Goal: Information Seeking & Learning: Learn about a topic

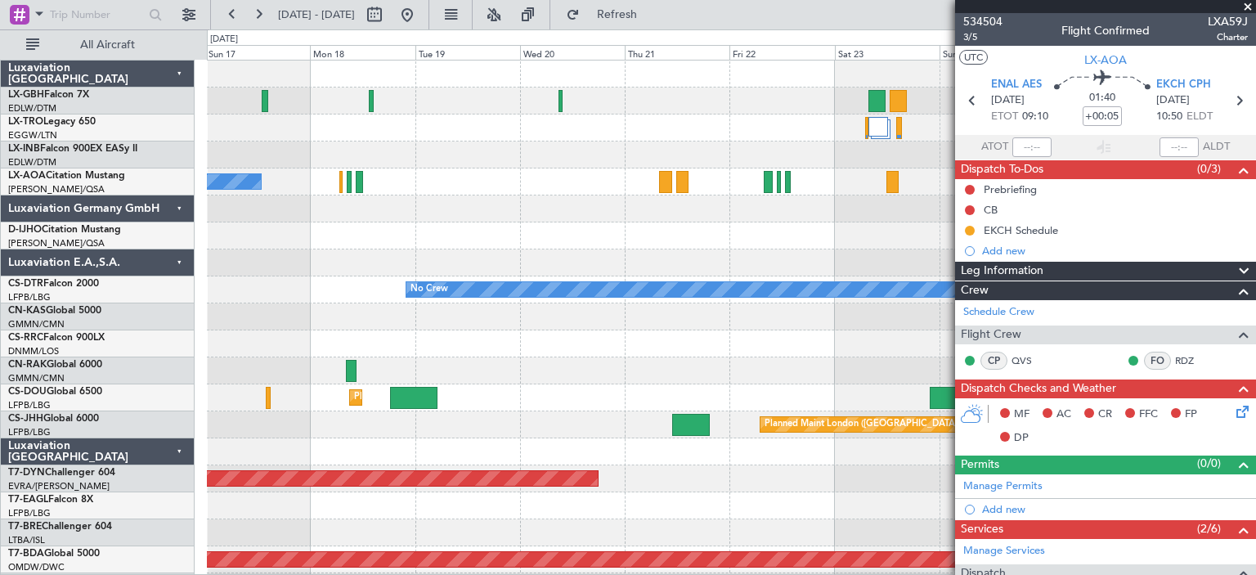
click at [1246, 8] on span at bounding box center [1248, 7] width 16 height 15
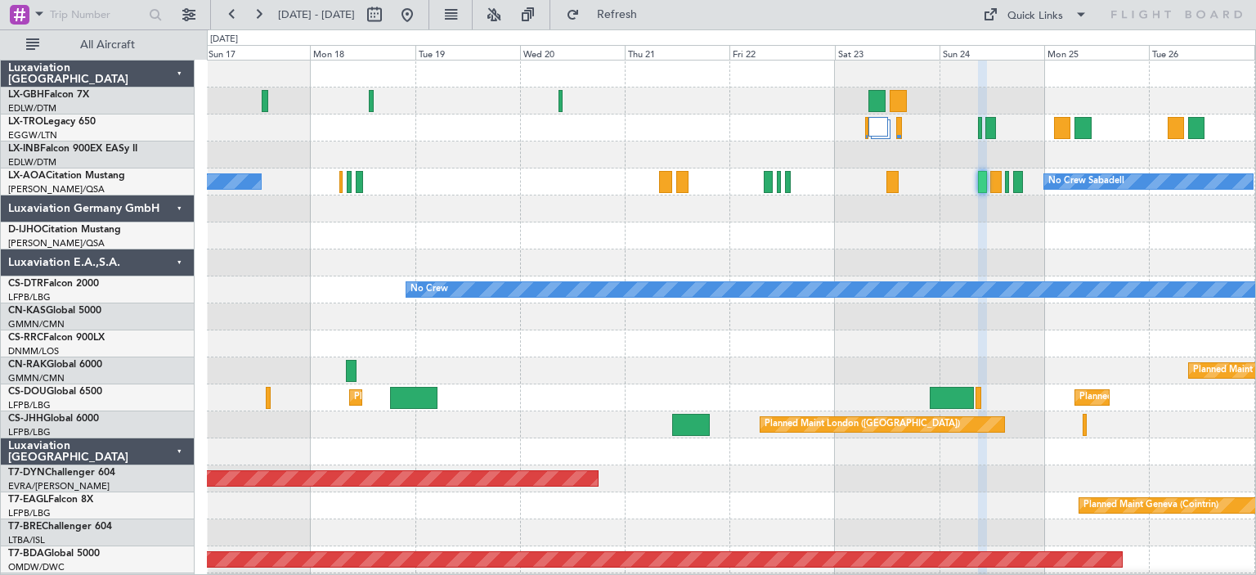
type input "0"
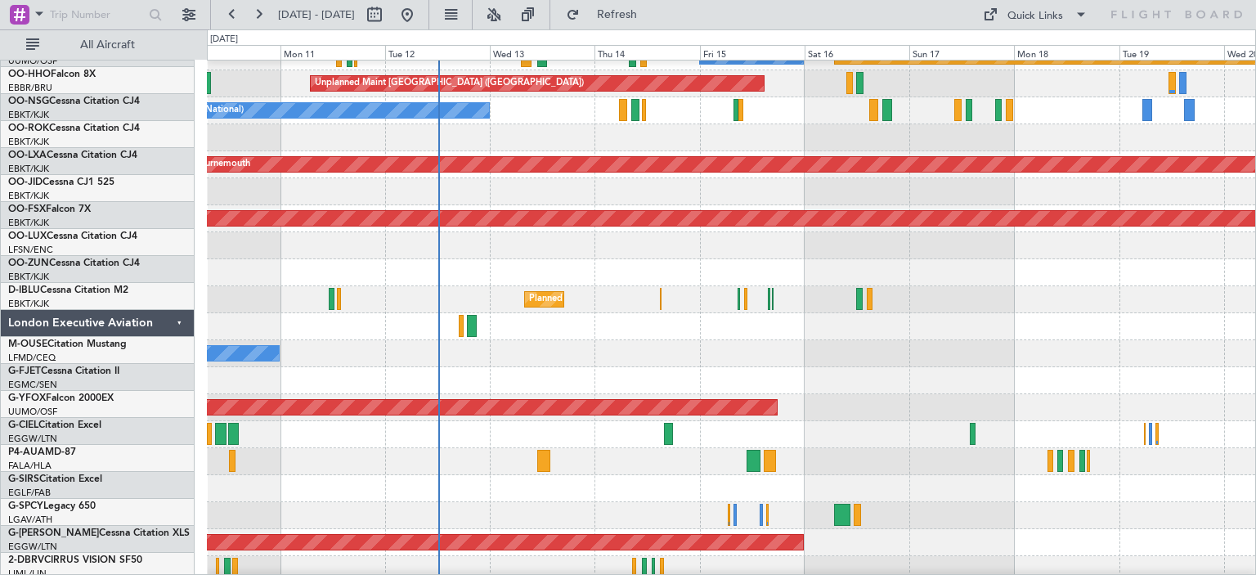
scroll to position [2019, 0]
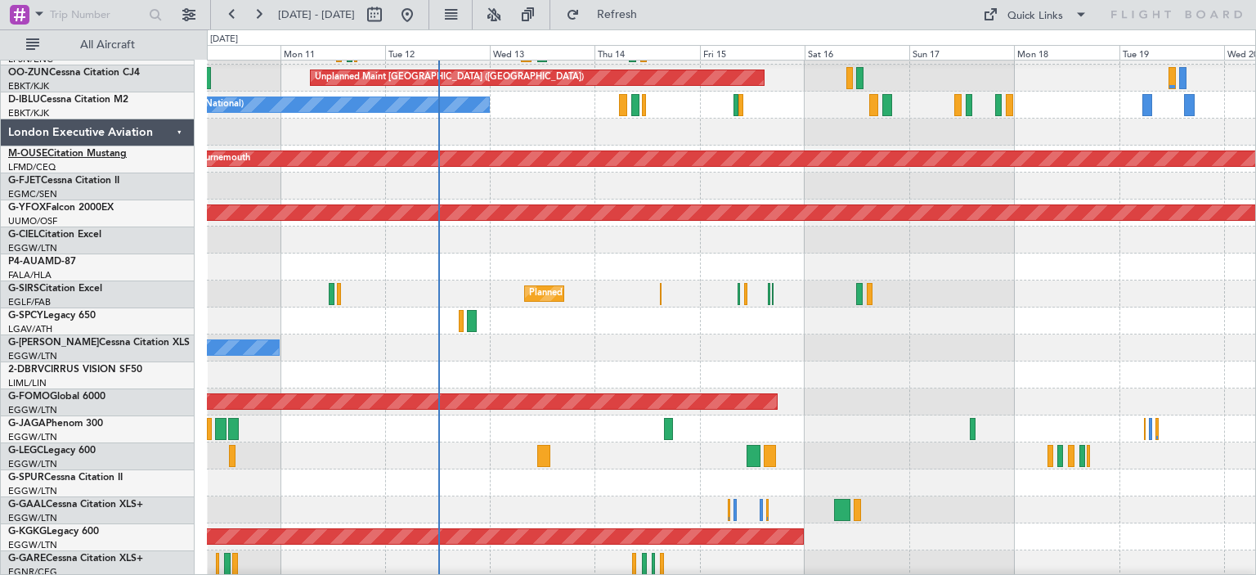
click at [70, 153] on link "M-OUSE Citation Mustang" at bounding box center [67, 154] width 119 height 10
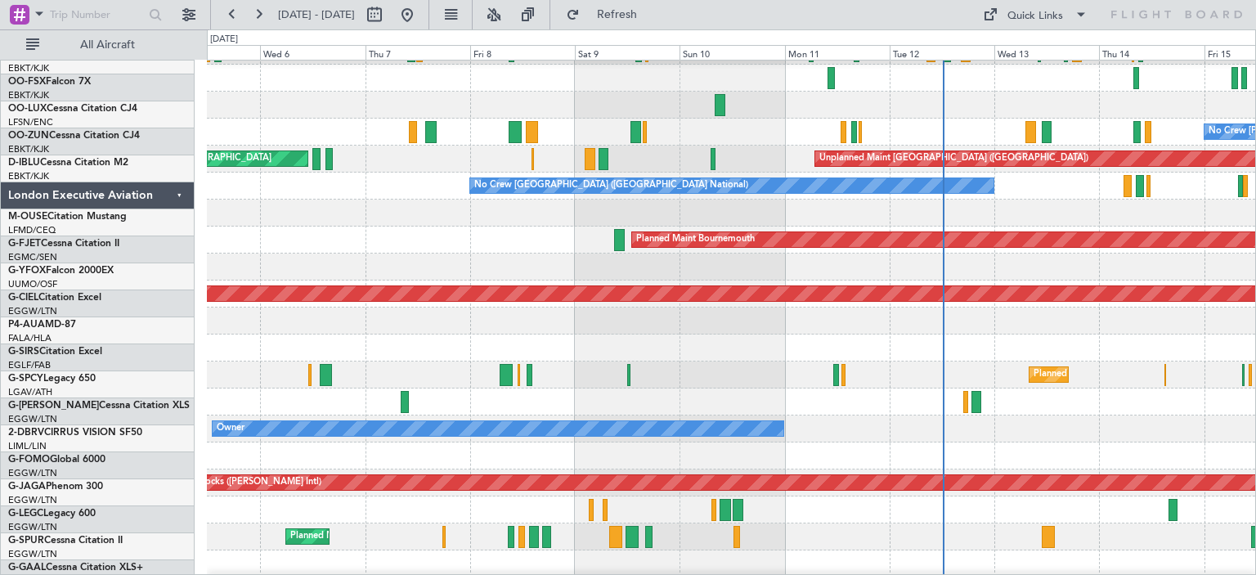
scroll to position [1937, 0]
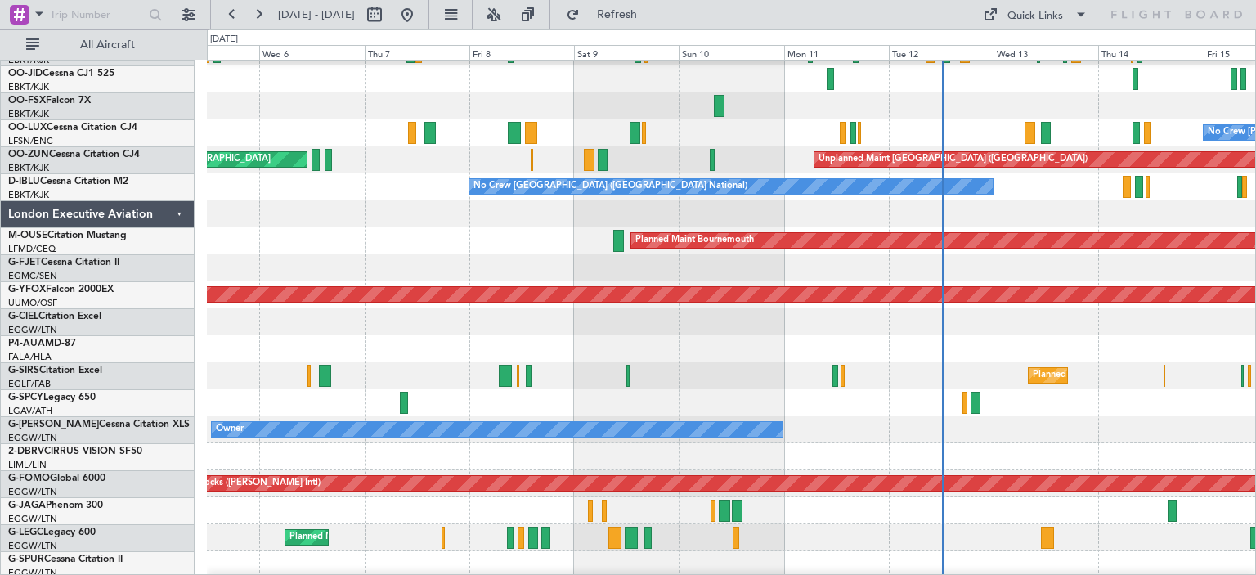
click at [746, 264] on div at bounding box center [731, 267] width 1048 height 27
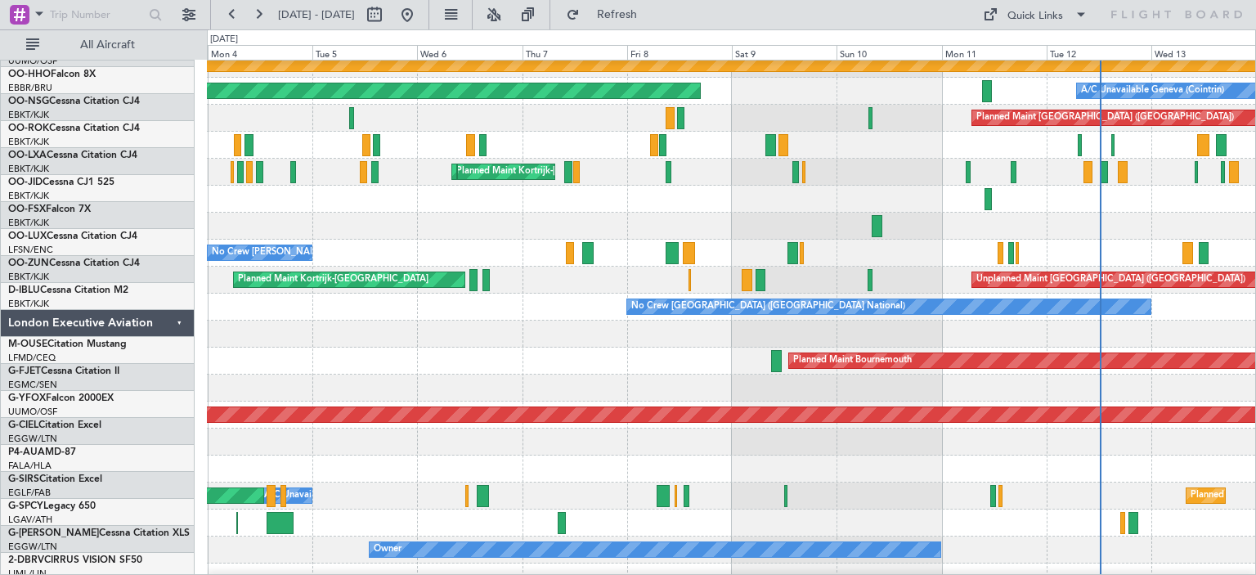
scroll to position [1818, 0]
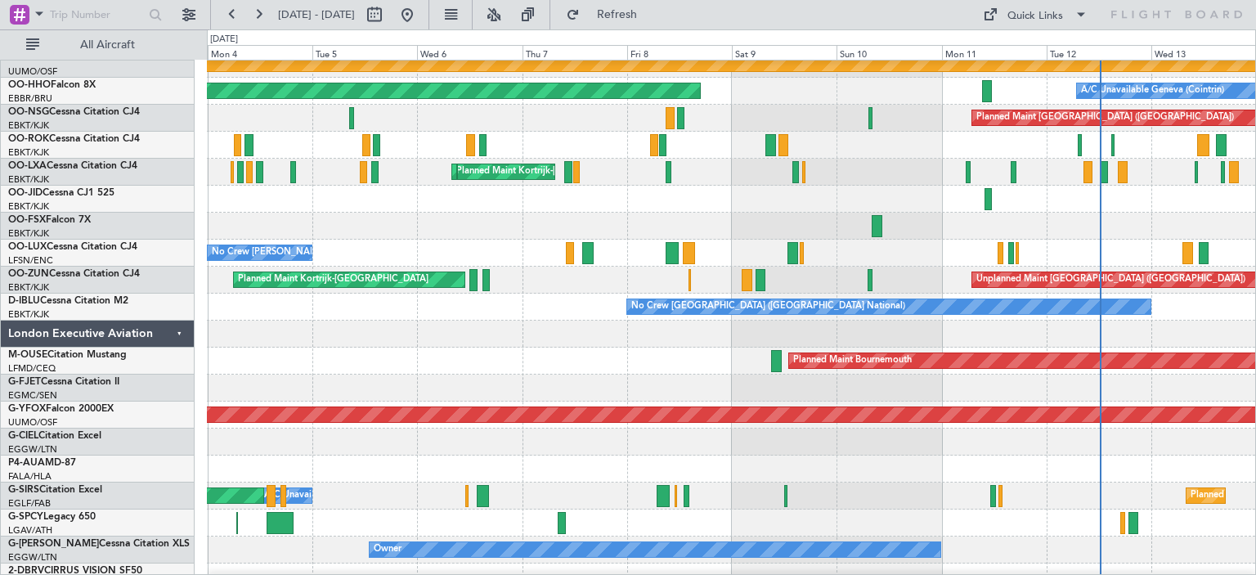
click at [363, 355] on div "Planned Maint Bournemouth" at bounding box center [731, 361] width 1048 height 27
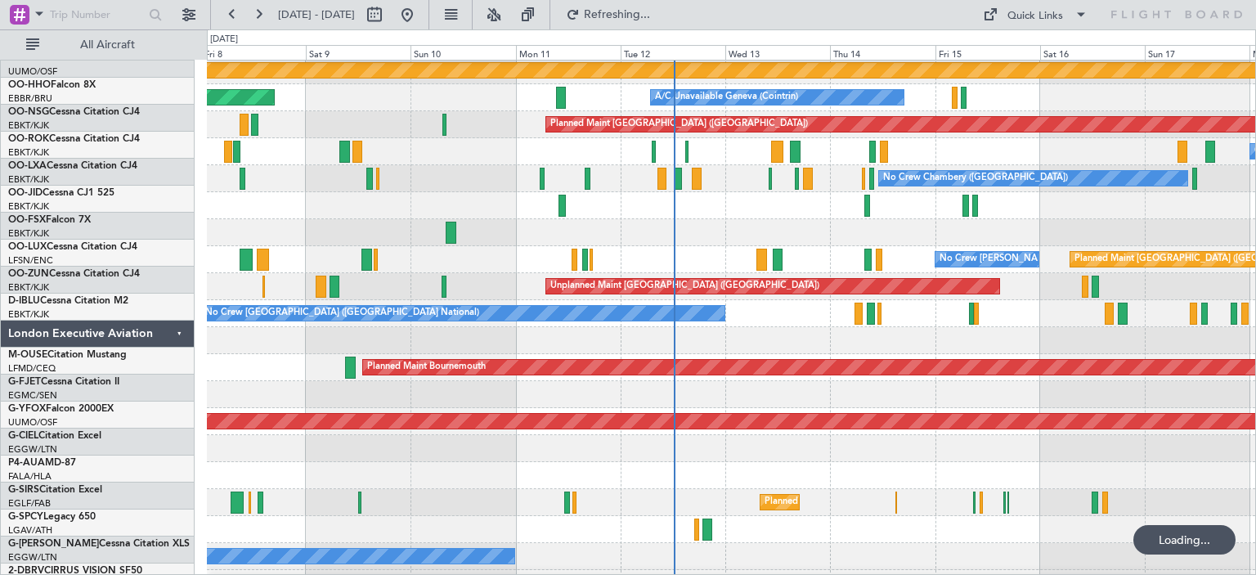
click at [226, 363] on div "Planned Maint Bournemouth" at bounding box center [731, 367] width 1048 height 27
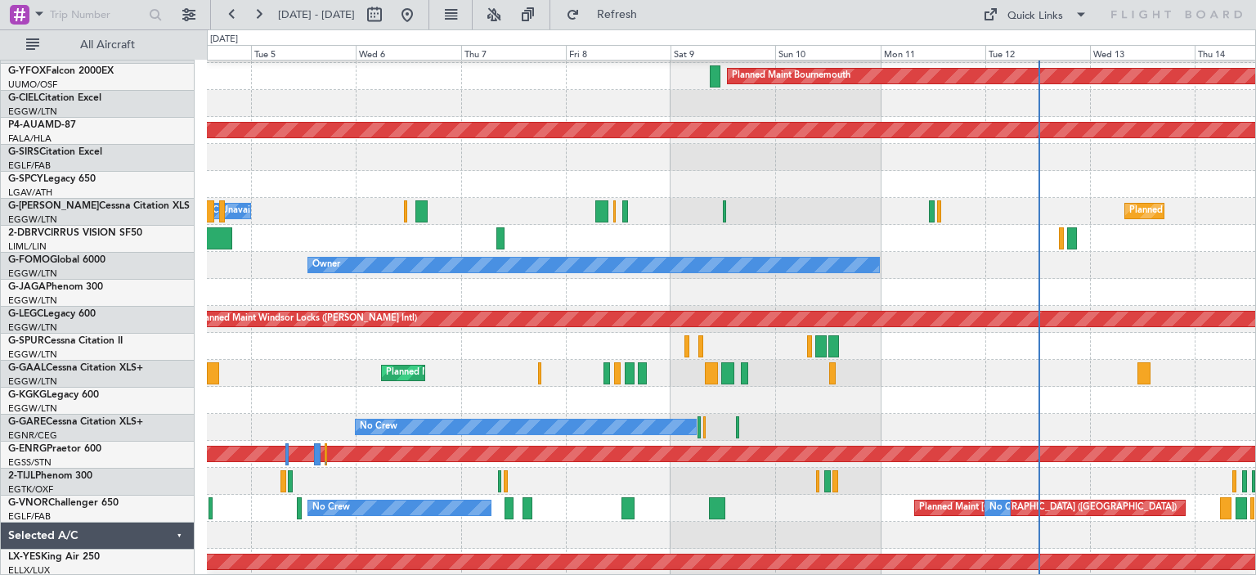
scroll to position [2102, 0]
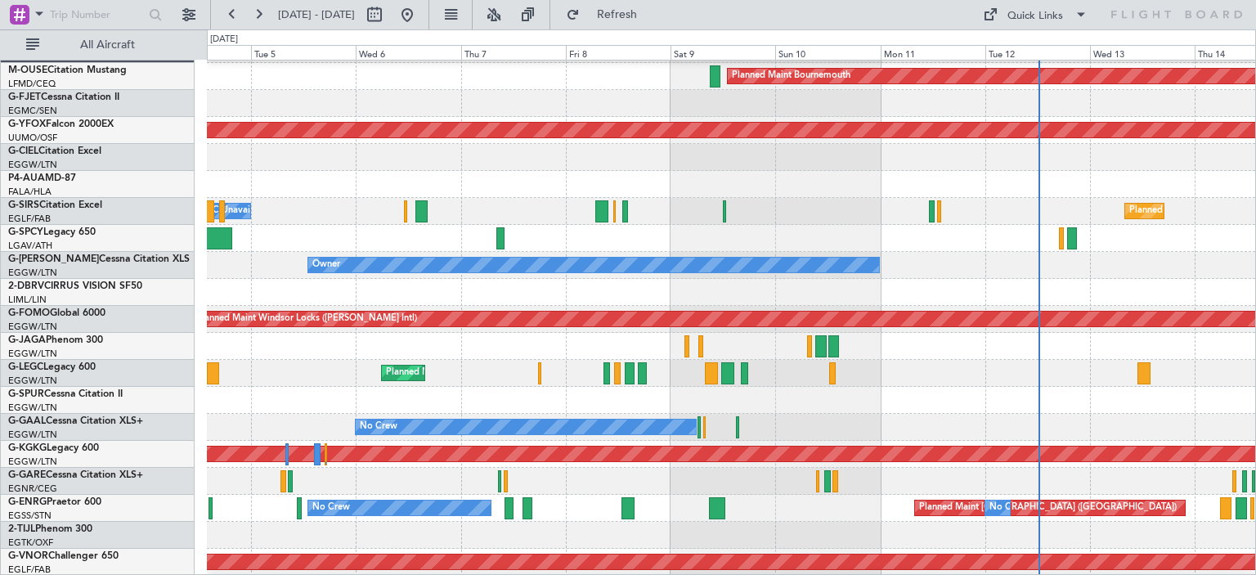
click at [1017, 264] on div "Owner" at bounding box center [731, 265] width 1048 height 27
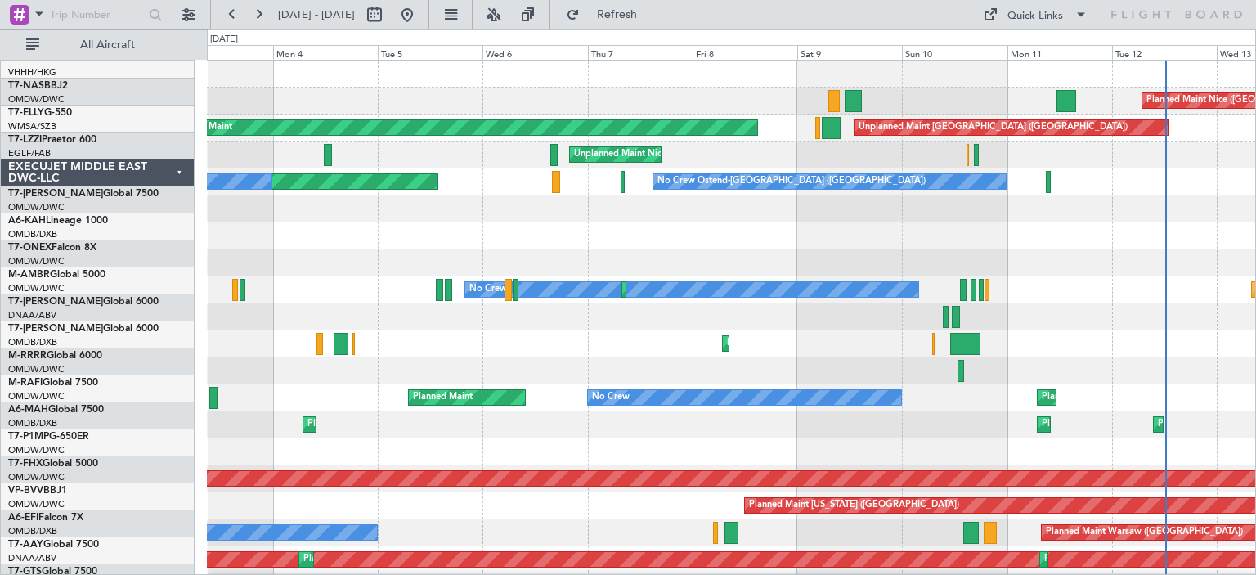
scroll to position [0, 0]
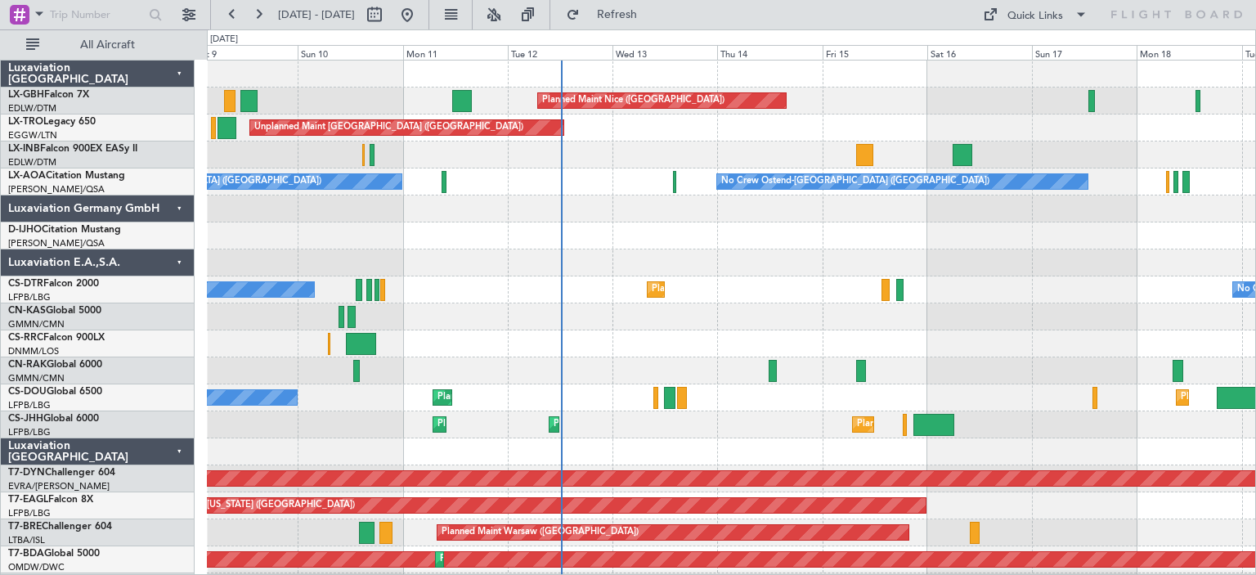
click at [316, 241] on div at bounding box center [731, 235] width 1048 height 27
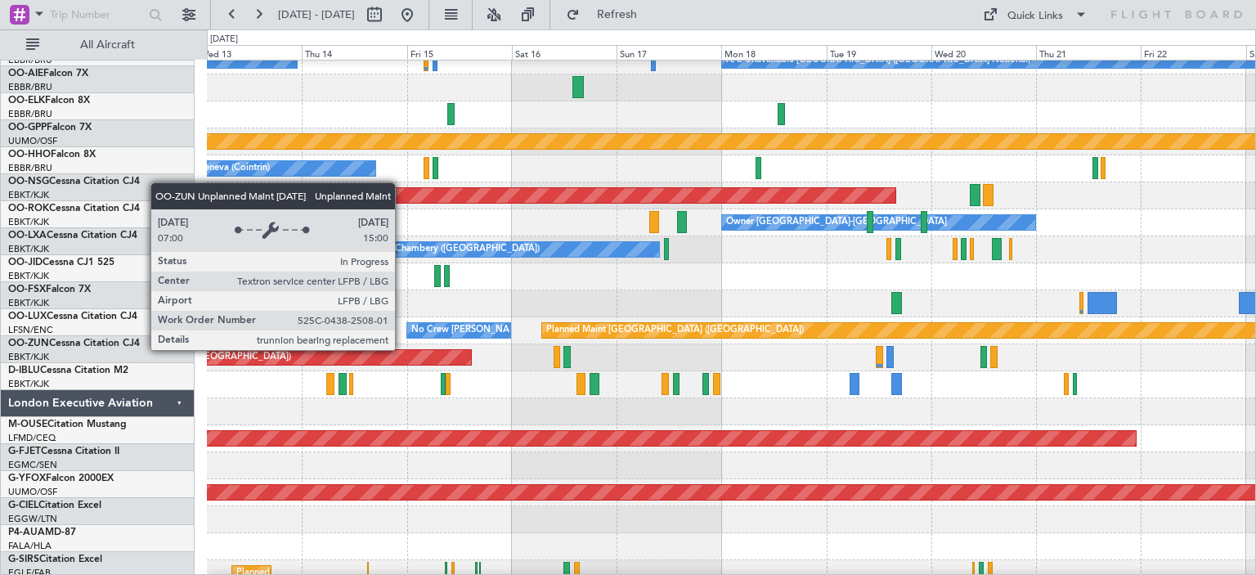
scroll to position [1740, 0]
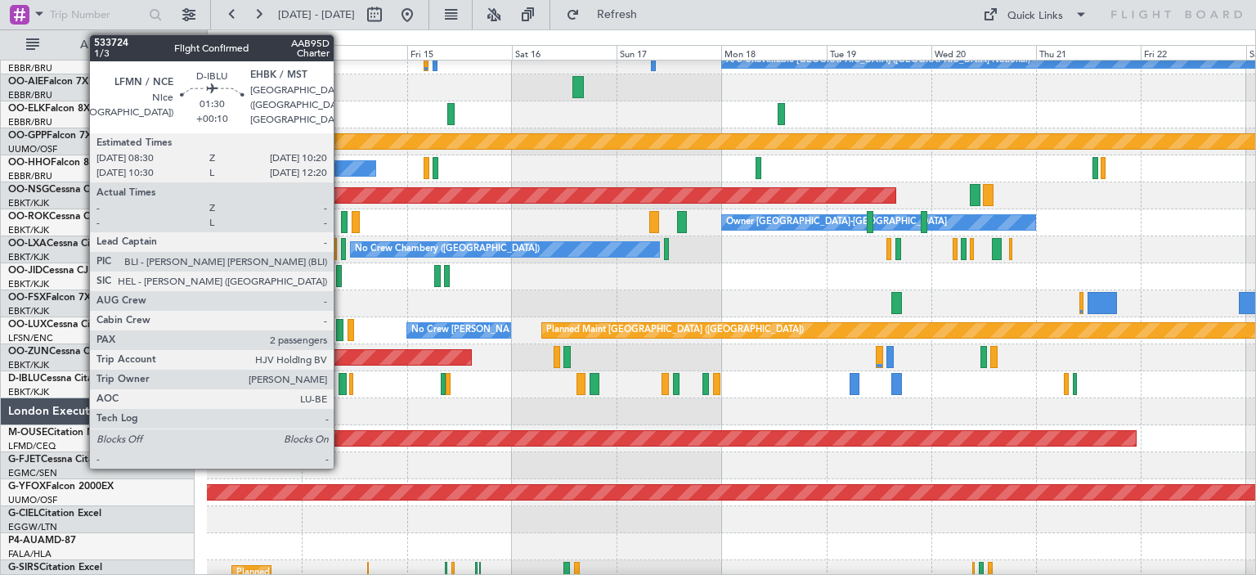
click at [341, 379] on div at bounding box center [343, 384] width 8 height 22
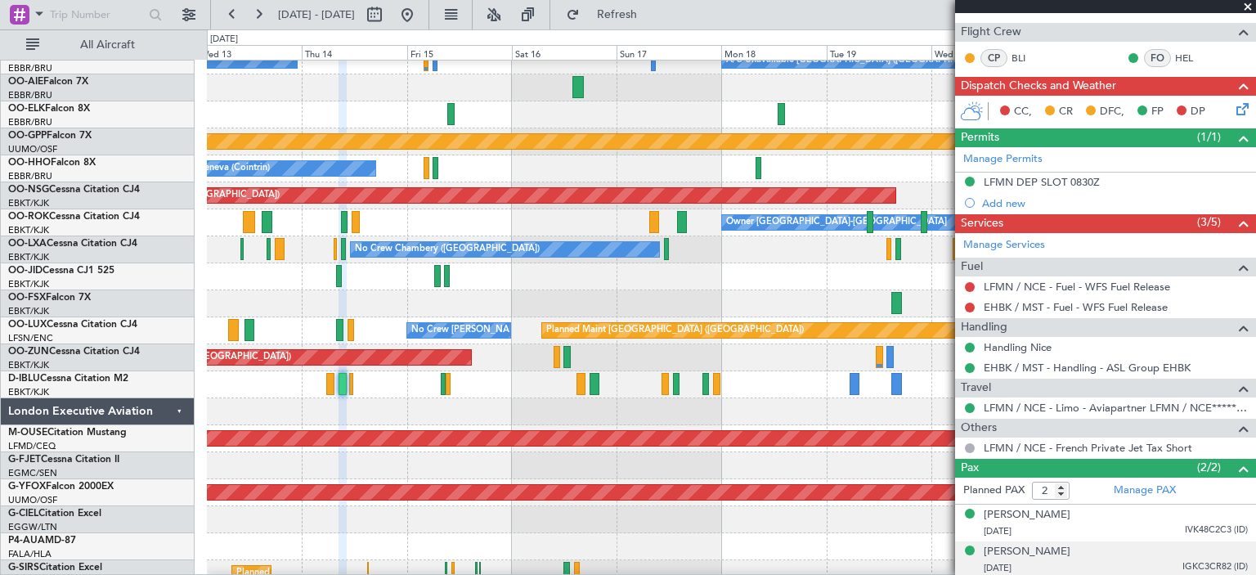
scroll to position [0, 0]
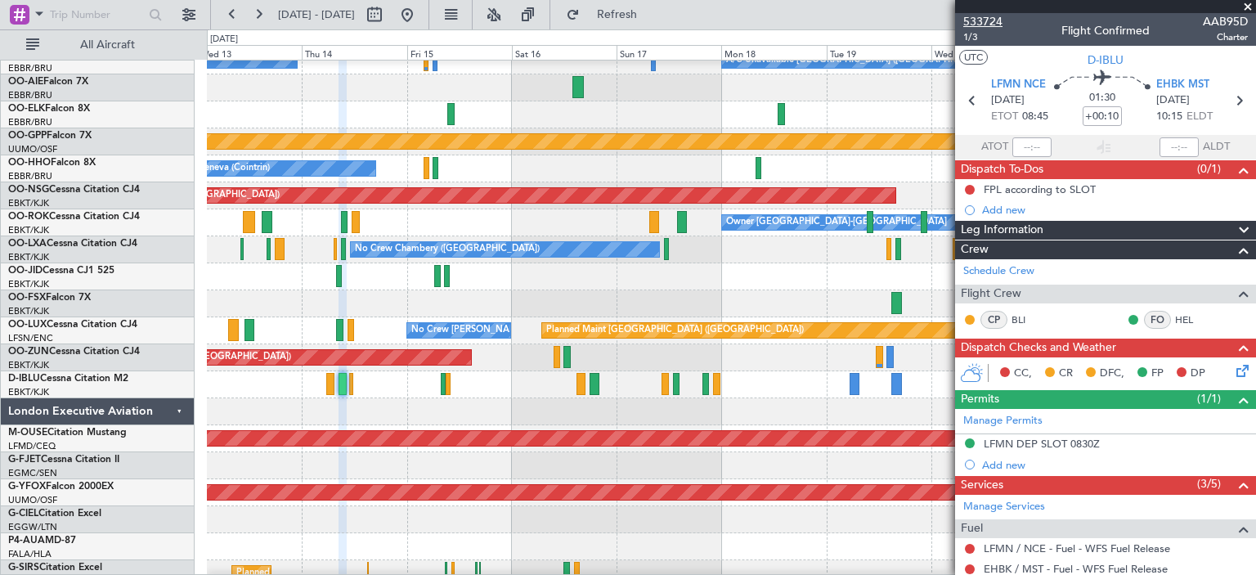
click at [988, 22] on span "533724" at bounding box center [982, 21] width 39 height 17
click at [1246, 5] on span at bounding box center [1248, 7] width 16 height 15
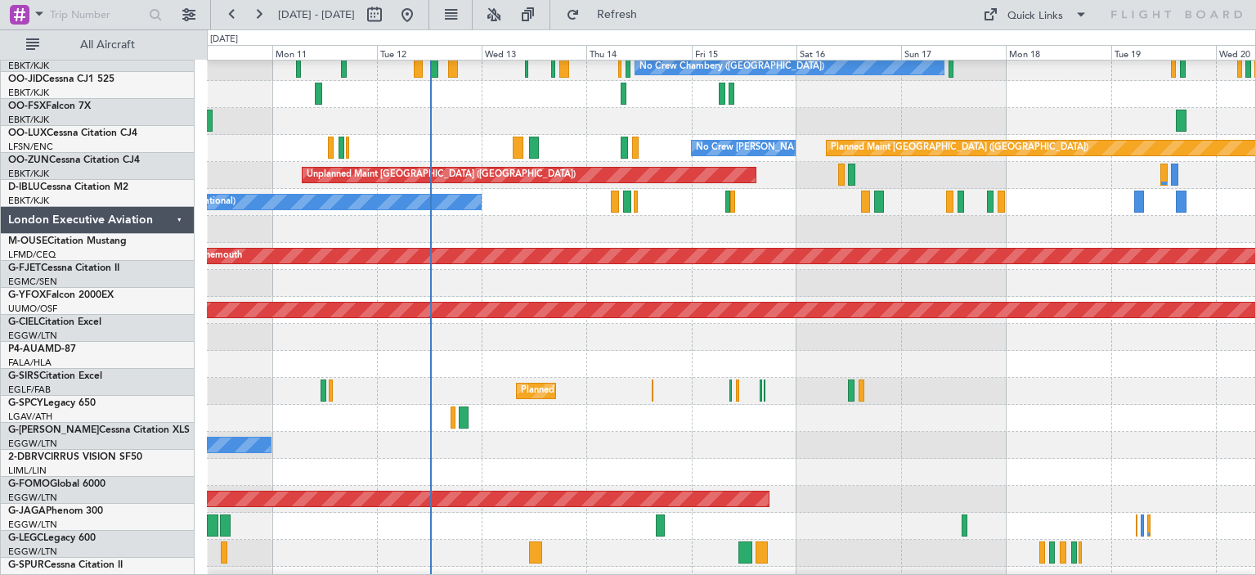
scroll to position [1922, 0]
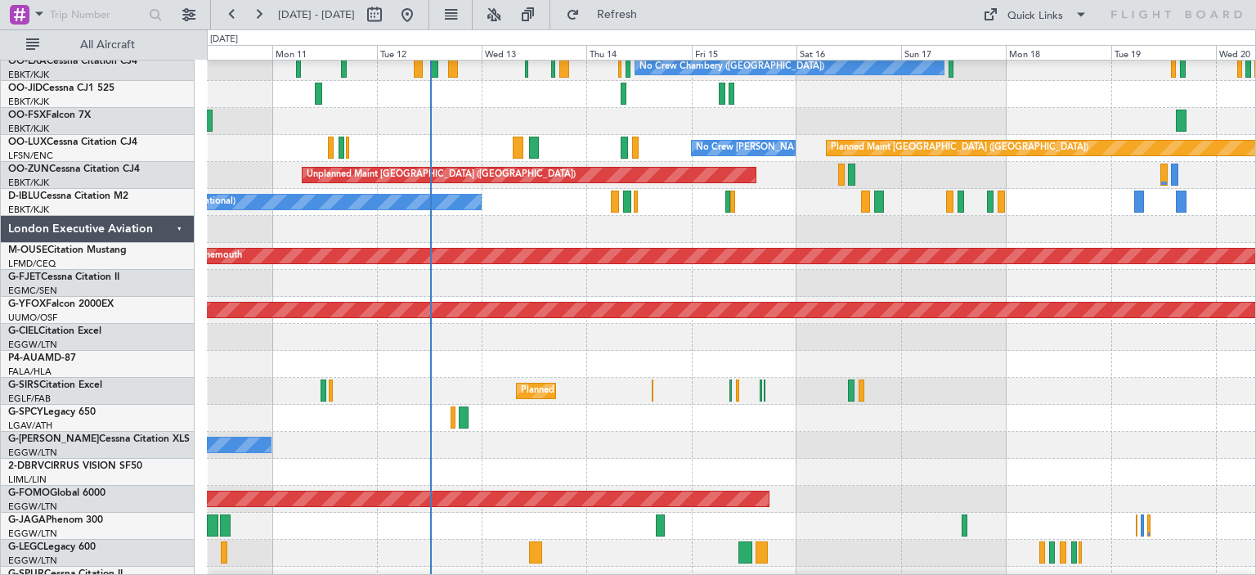
click at [1071, 202] on div "No Crew [GEOGRAPHIC_DATA] ([GEOGRAPHIC_DATA] National)" at bounding box center [731, 202] width 1048 height 27
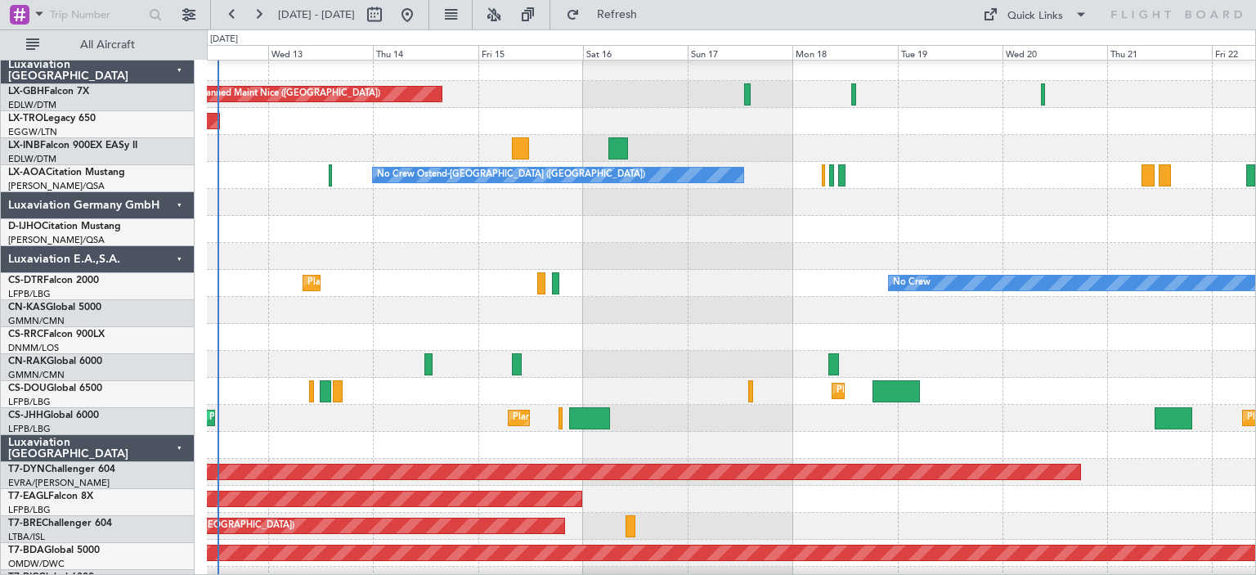
scroll to position [0, 0]
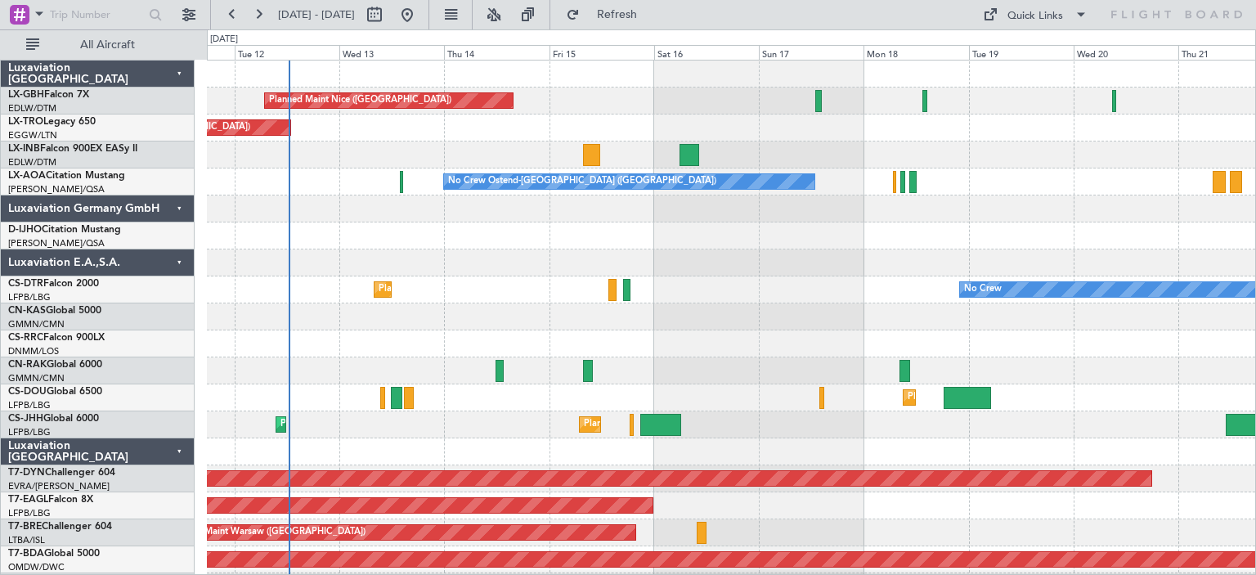
click at [907, 150] on div at bounding box center [731, 154] width 1048 height 27
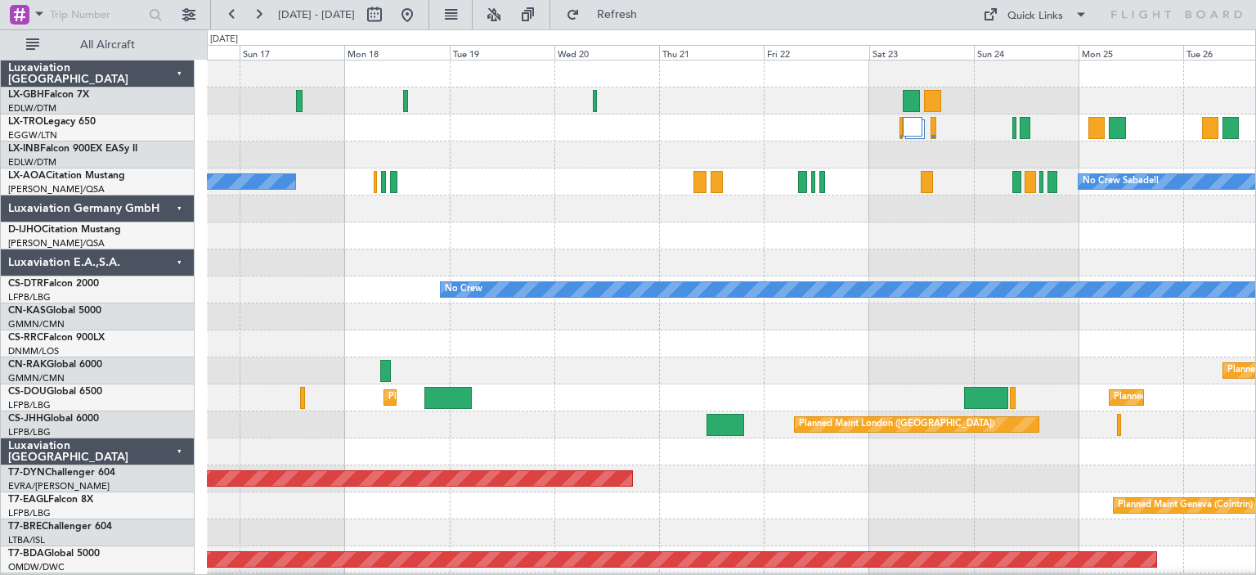
click at [517, 182] on div "No Crew Ostend-[GEOGRAPHIC_DATA] ([GEOGRAPHIC_DATA]) No Crew Sabadell" at bounding box center [731, 181] width 1048 height 27
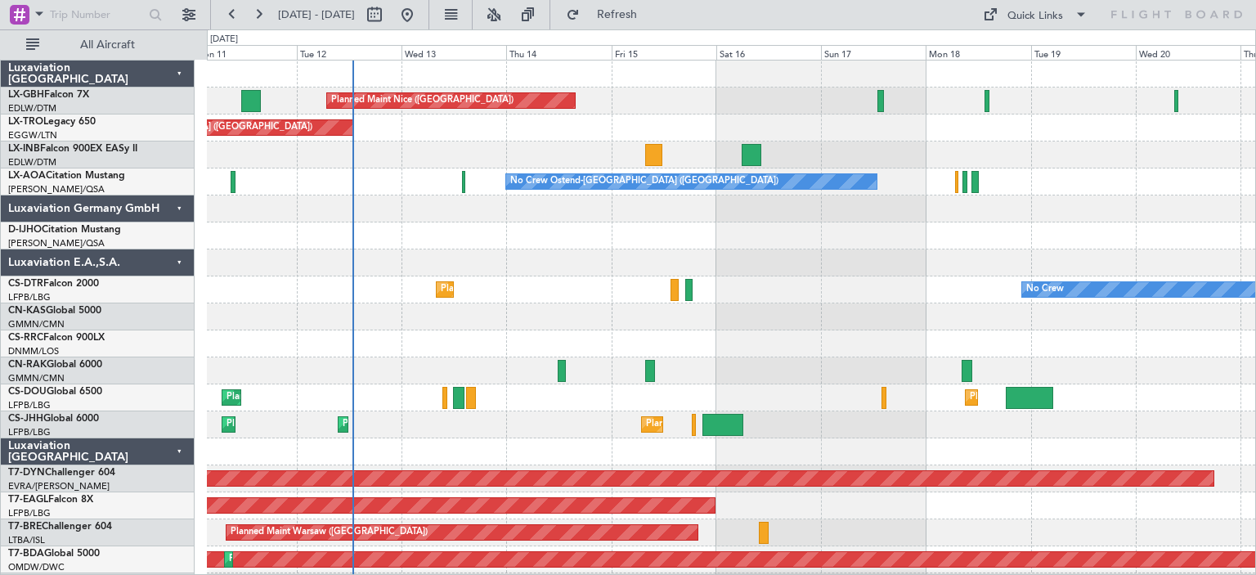
click at [1043, 248] on div at bounding box center [731, 235] width 1048 height 27
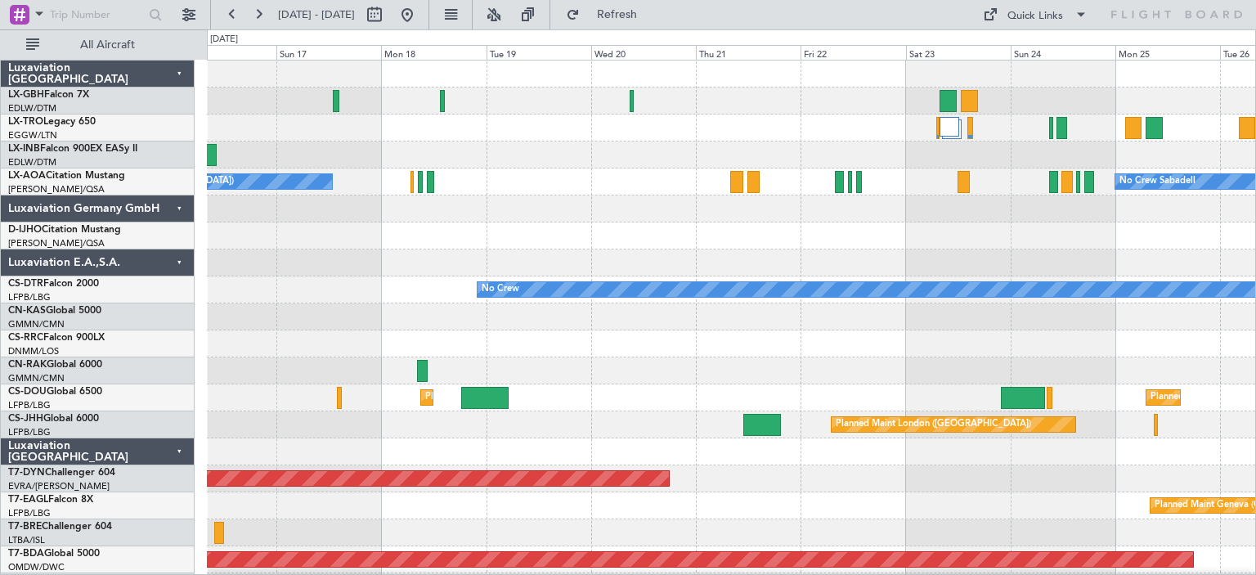
click at [553, 181] on div "No Crew Ostend-[GEOGRAPHIC_DATA] ([GEOGRAPHIC_DATA]) No Crew Sabadell" at bounding box center [731, 181] width 1048 height 27
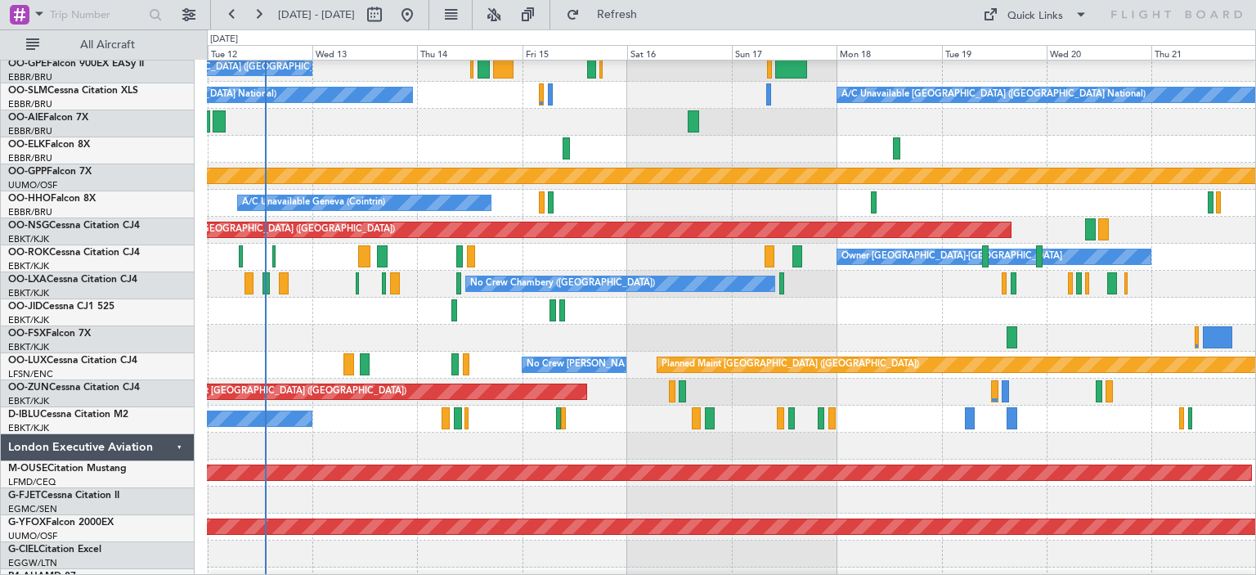
scroll to position [1706, 0]
click at [1148, 415] on div "No Crew [GEOGRAPHIC_DATA] ([GEOGRAPHIC_DATA] National)" at bounding box center [731, 419] width 1048 height 27
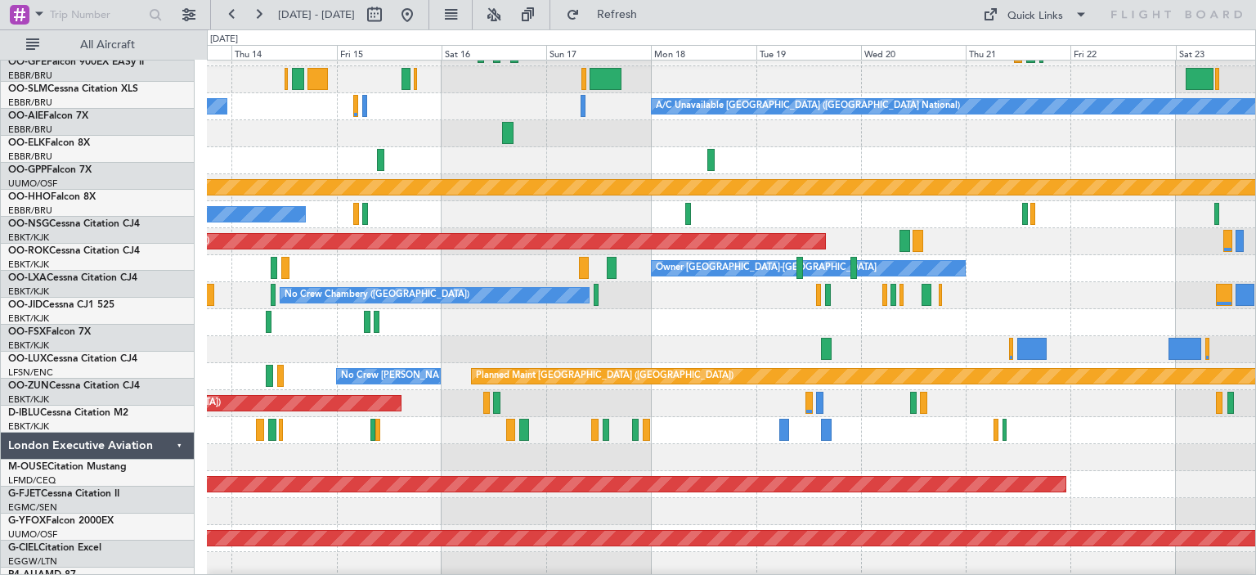
click at [707, 424] on div "No Crew [GEOGRAPHIC_DATA] ([GEOGRAPHIC_DATA] National)" at bounding box center [731, 430] width 1048 height 27
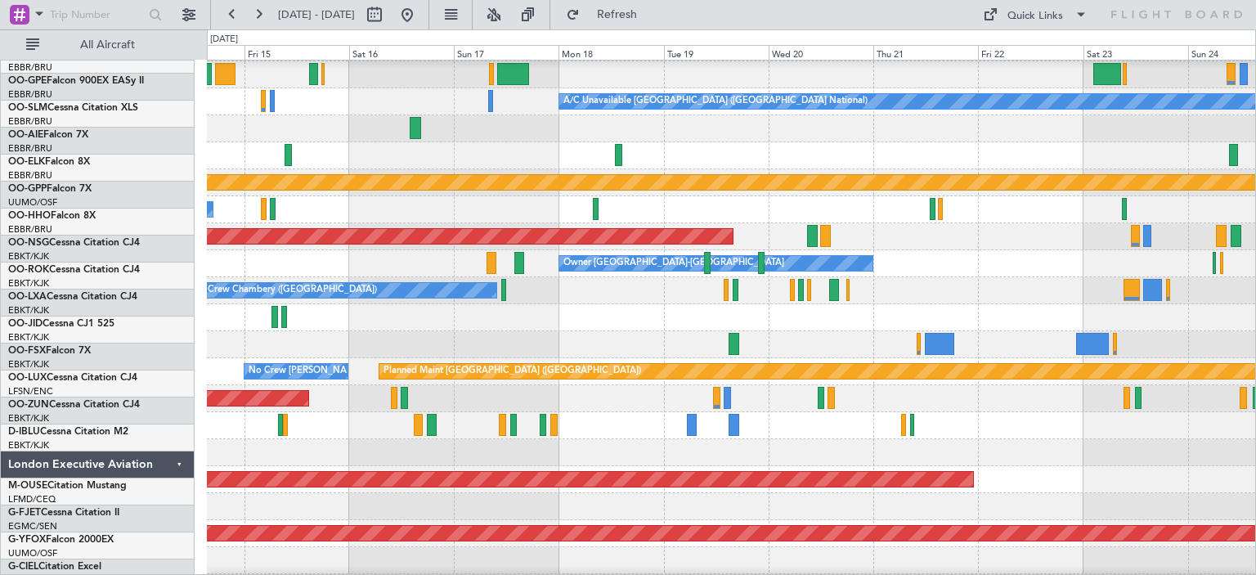
scroll to position [1699, 0]
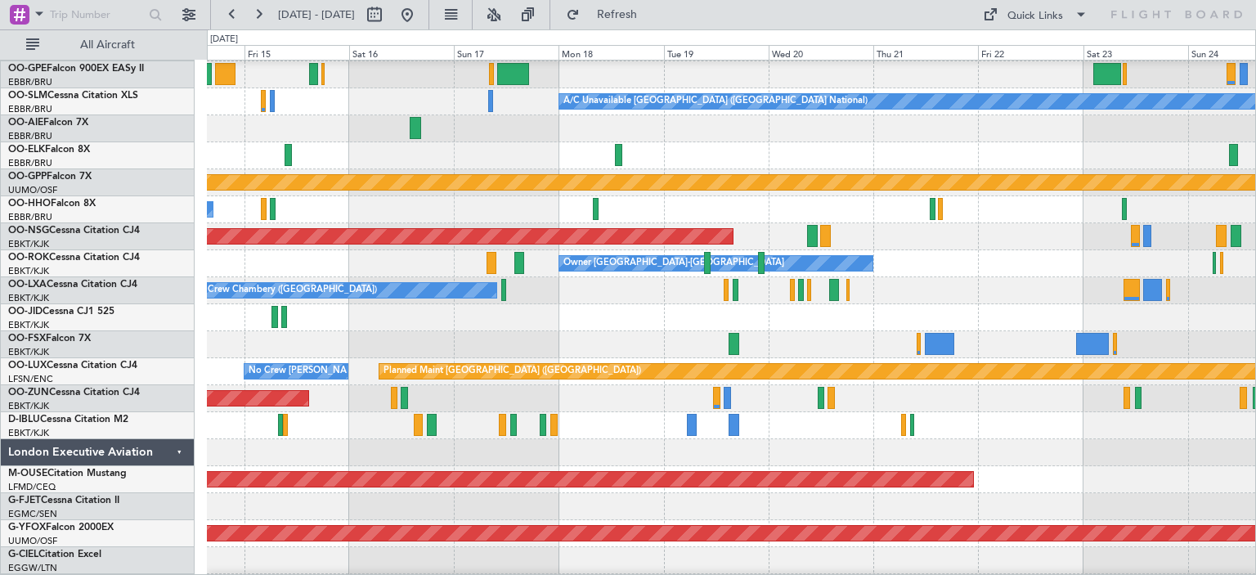
click at [844, 430] on div "No Crew [GEOGRAPHIC_DATA] ([GEOGRAPHIC_DATA] National)" at bounding box center [731, 425] width 1048 height 27
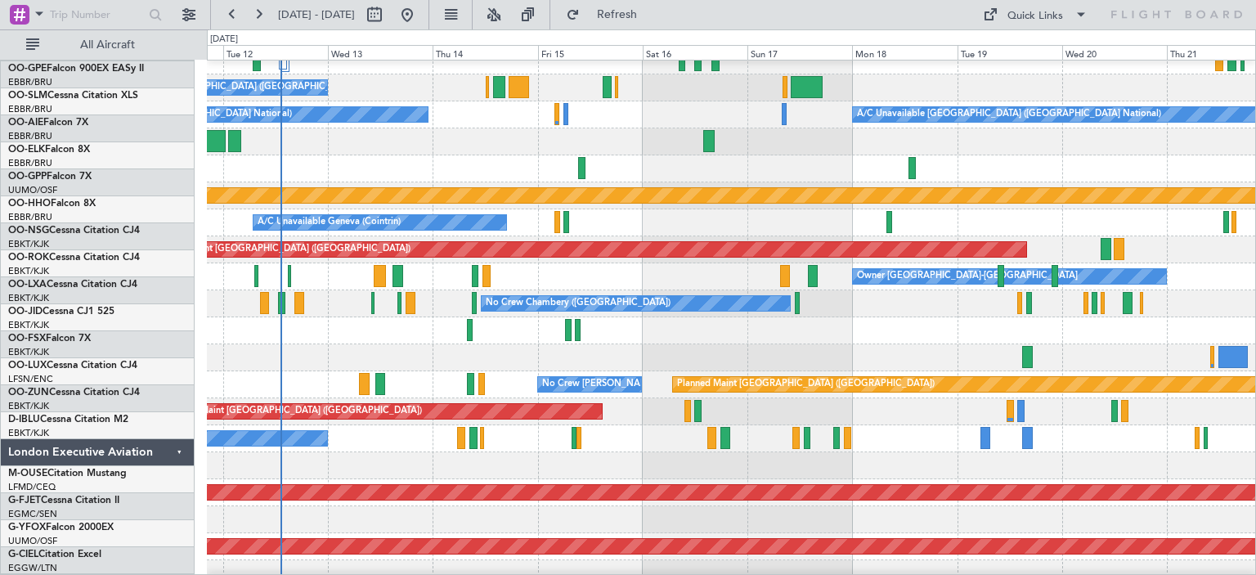
click at [919, 442] on div "No Crew [GEOGRAPHIC_DATA] ([GEOGRAPHIC_DATA] National)" at bounding box center [731, 438] width 1048 height 27
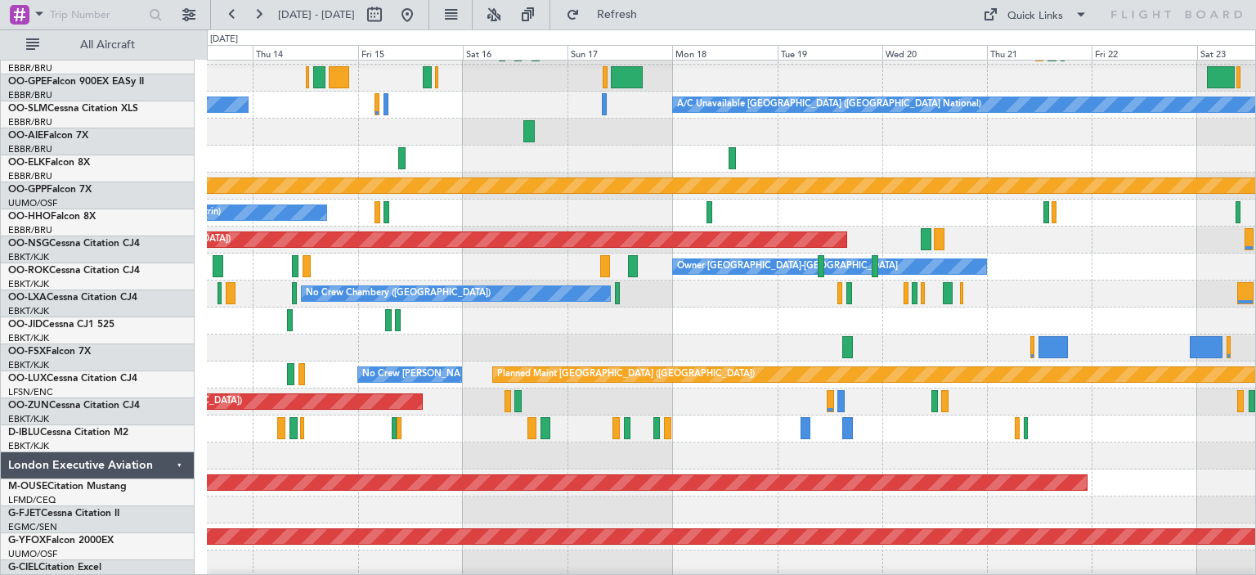
scroll to position [1696, 0]
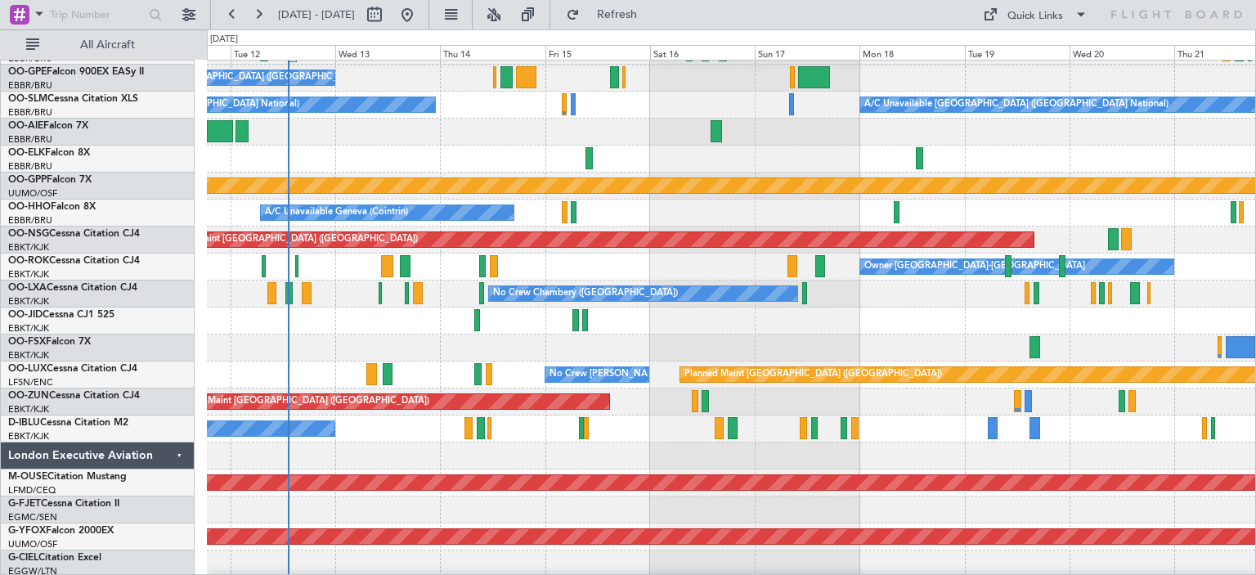
click at [910, 329] on div at bounding box center [731, 320] width 1048 height 27
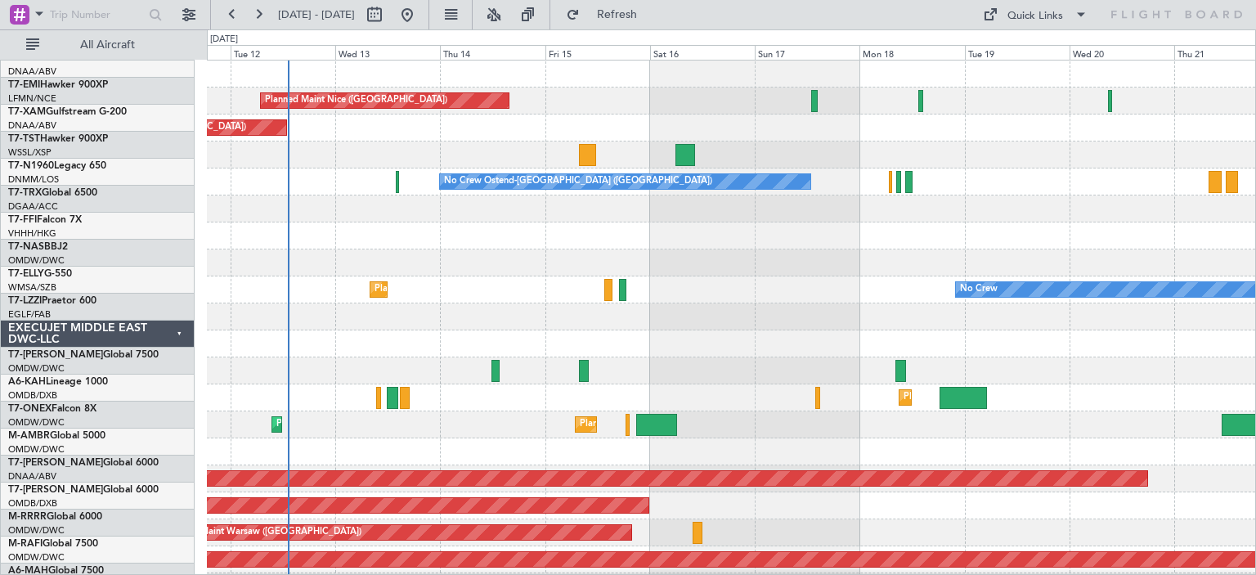
scroll to position [0, 0]
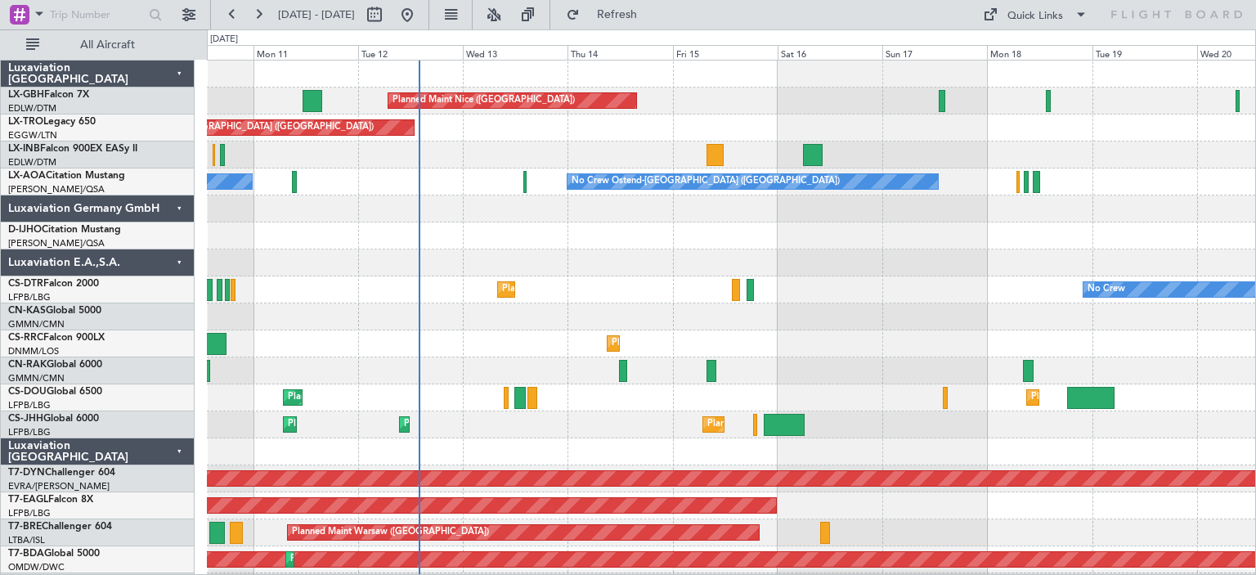
click at [383, 180] on div "No Crew Ostend-[GEOGRAPHIC_DATA] ([GEOGRAPHIC_DATA]) No Crew Ostend-[GEOGRAPHIC…" at bounding box center [731, 181] width 1048 height 27
